Goal: Check status: Check status

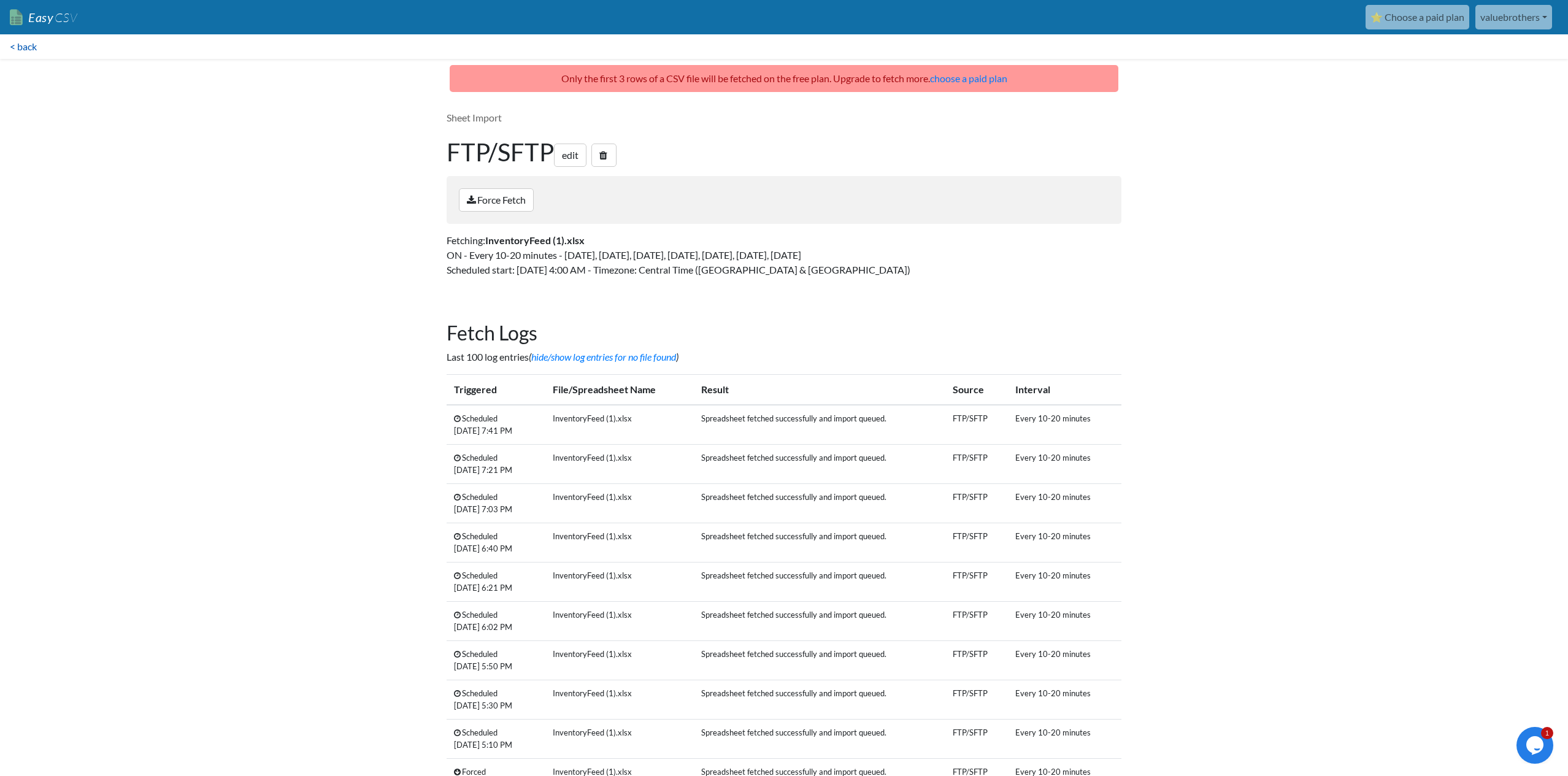
click at [22, 45] on link "< back" at bounding box center [23, 47] width 47 height 25
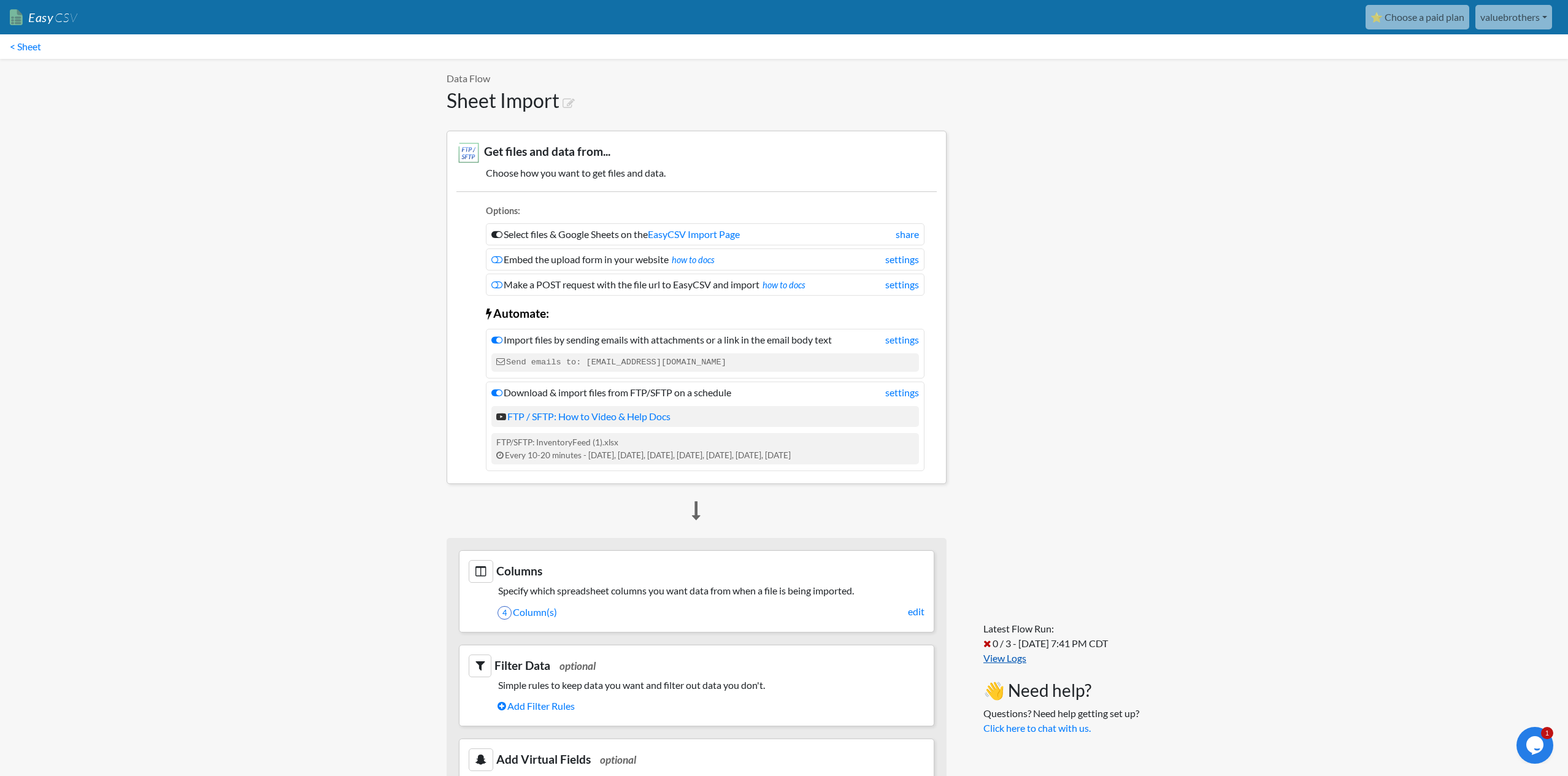
click at [1011, 661] on link "View Logs" at bounding box center [1005, 658] width 43 height 11
